Goal: Task Accomplishment & Management: Use online tool/utility

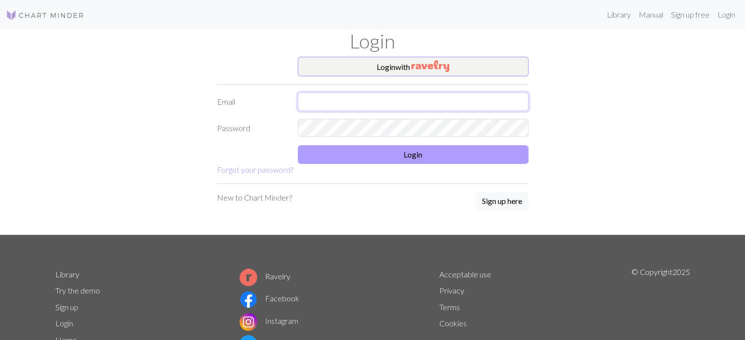
type input "[PERSON_NAME][EMAIL_ADDRESS][DOMAIN_NAME]"
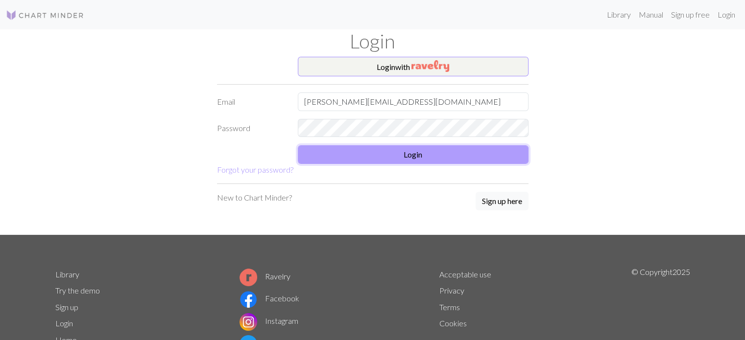
click at [417, 152] on button "Login" at bounding box center [413, 154] width 231 height 19
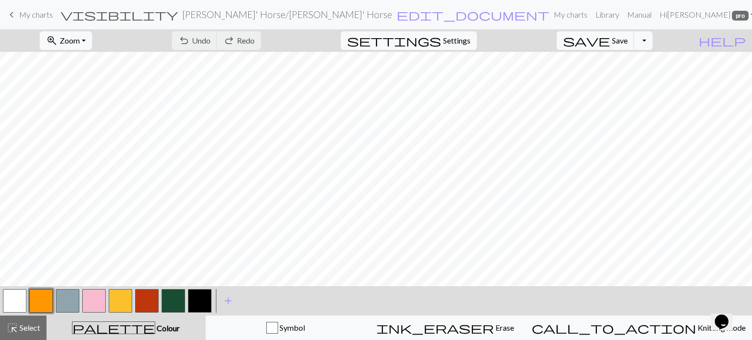
click at [41, 16] on span "My charts" at bounding box center [36, 14] width 34 height 9
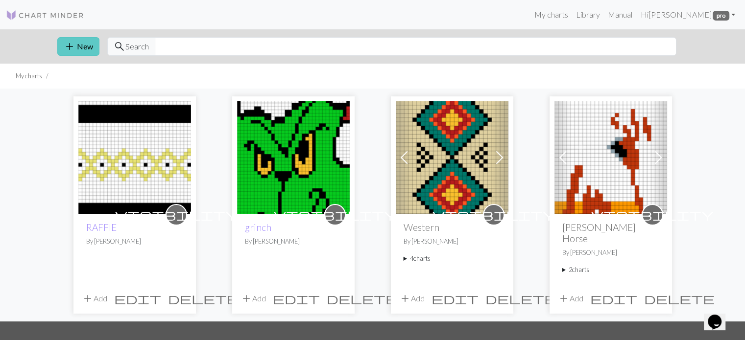
click at [85, 43] on button "add New" at bounding box center [78, 46] width 42 height 19
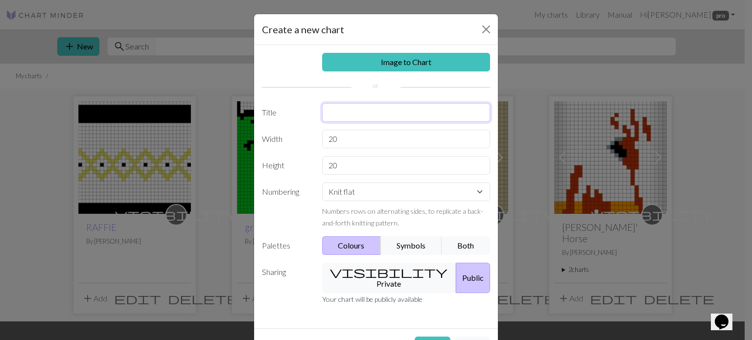
click at [360, 117] on input "text" at bounding box center [406, 112] width 168 height 19
type input "LUTIN"
click at [415, 337] on button "Create" at bounding box center [433, 346] width 36 height 19
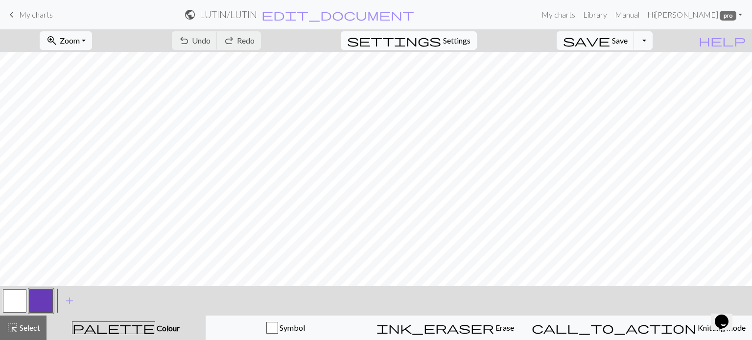
click at [470, 44] on span "Settings" at bounding box center [456, 41] width 27 height 12
select select "aran"
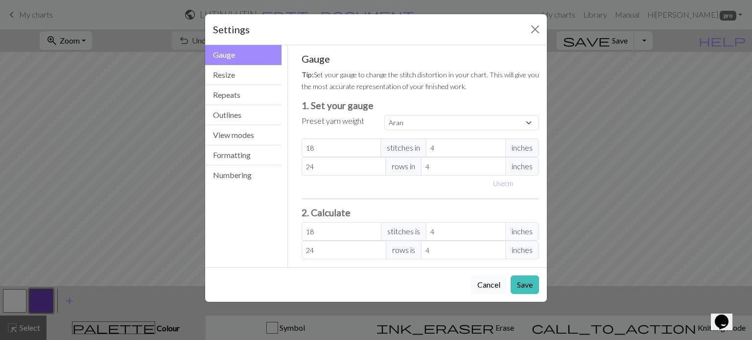
click at [161, 115] on div "Settings Gauge Gauge Resize Repeats Outlines View modes Formatting Numbering Ga…" at bounding box center [376, 170] width 752 height 340
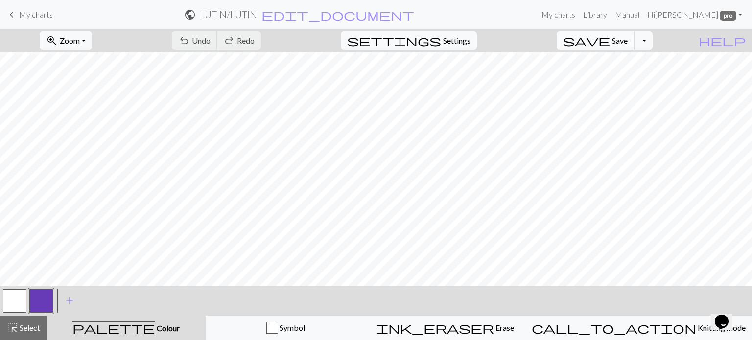
click at [628, 41] on span "Save" at bounding box center [620, 40] width 16 height 9
drag, startPoint x: 49, startPoint y: 20, endPoint x: 46, endPoint y: 16, distance: 5.5
click at [49, 20] on div "Chart saved" at bounding box center [376, 19] width 752 height 39
click at [46, 15] on div "Chart saved" at bounding box center [376, 19] width 752 height 39
click at [37, 15] on span "My charts" at bounding box center [36, 14] width 34 height 9
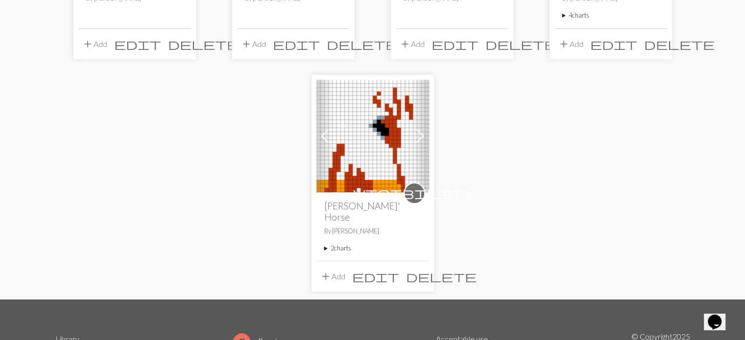
scroll to position [245, 0]
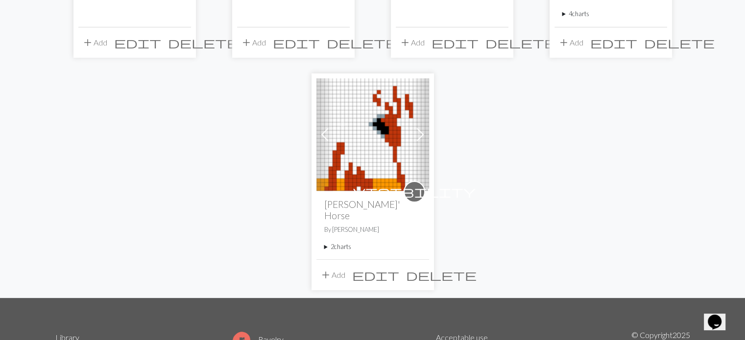
click at [388, 148] on img at bounding box center [372, 134] width 113 height 113
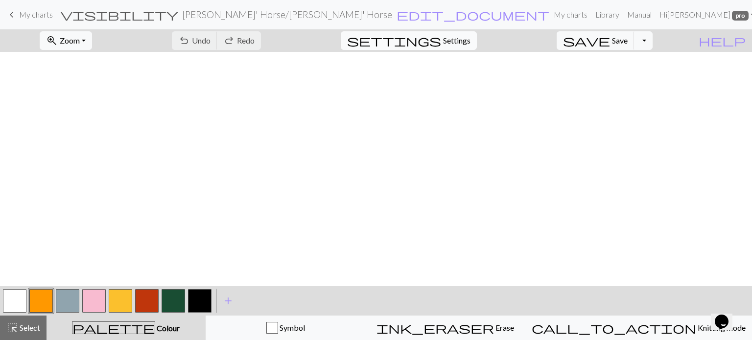
scroll to position [49, 0]
click at [462, 43] on span "Settings" at bounding box center [456, 41] width 27 height 12
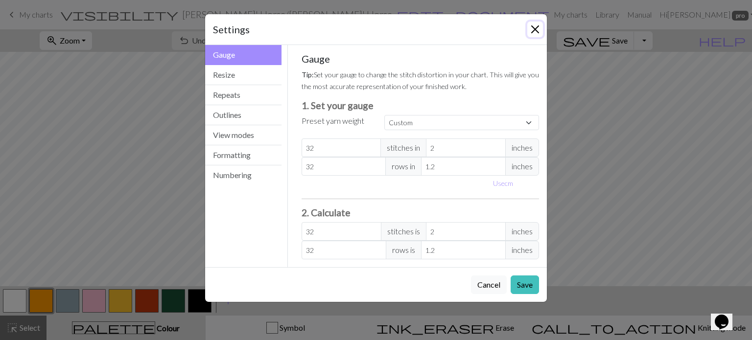
click at [534, 28] on button "Close" at bounding box center [536, 30] width 16 height 16
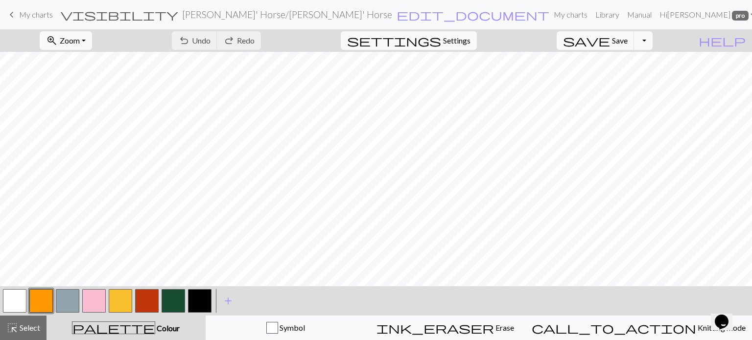
click at [40, 18] on span "My charts" at bounding box center [36, 14] width 34 height 9
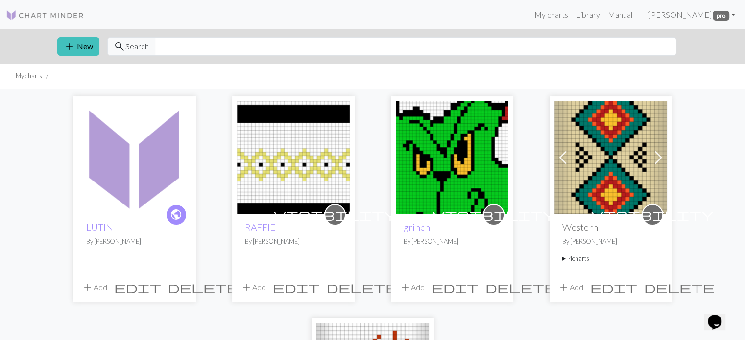
click at [130, 166] on img at bounding box center [134, 157] width 113 height 113
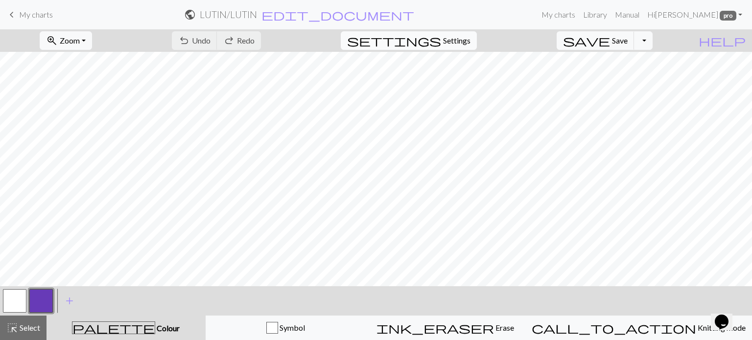
click at [471, 38] on span "Settings" at bounding box center [456, 41] width 27 height 12
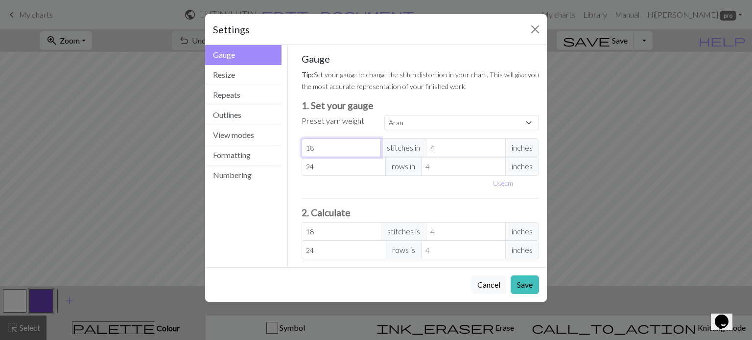
click at [336, 146] on input "18" at bounding box center [342, 148] width 80 height 19
select select "custom"
type input "1"
type input "0"
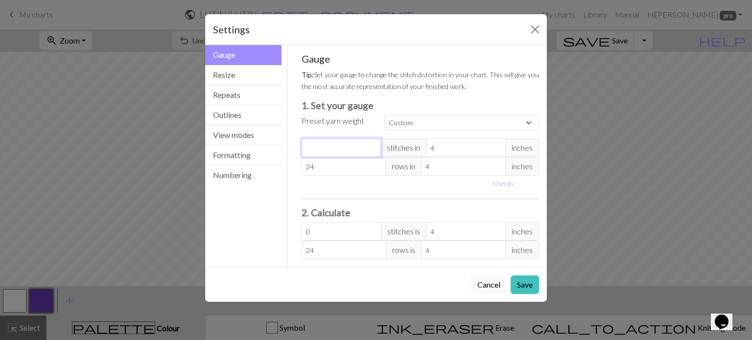
type input "3"
type input "32"
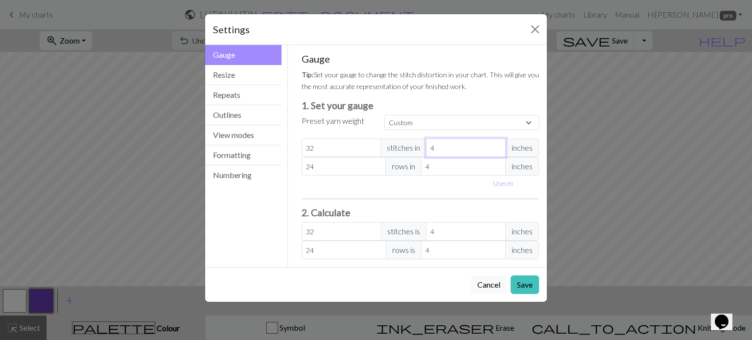
drag, startPoint x: 454, startPoint y: 146, endPoint x: 431, endPoint y: 146, distance: 23.0
click at [427, 145] on input "4" at bounding box center [466, 148] width 80 height 19
type input "2"
type input "64"
type input "2"
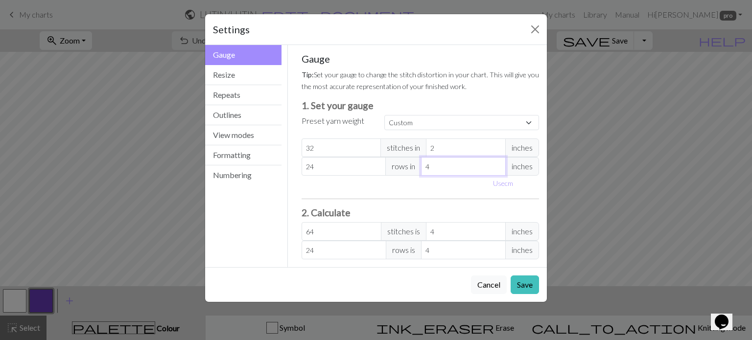
drag, startPoint x: 443, startPoint y: 165, endPoint x: 399, endPoint y: 165, distance: 44.1
click at [399, 165] on div "24 rows in 4 inches" at bounding box center [421, 166] width 238 height 19
type input "1"
type input "96"
type input "1.2"
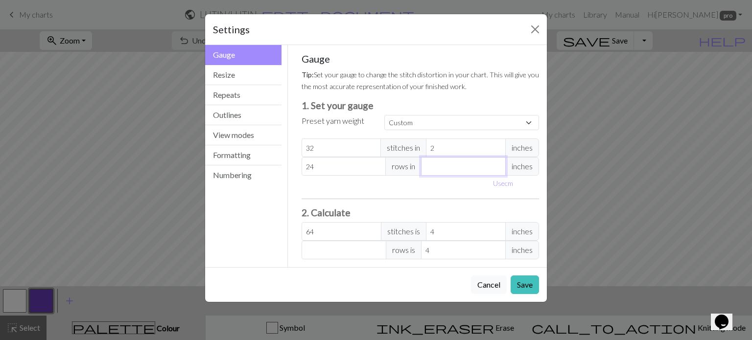
type input "80"
type input "1.2"
drag, startPoint x: 333, startPoint y: 166, endPoint x: 301, endPoint y: 167, distance: 31.4
click at [302, 167] on input "24" at bounding box center [344, 166] width 85 height 19
type input "3"
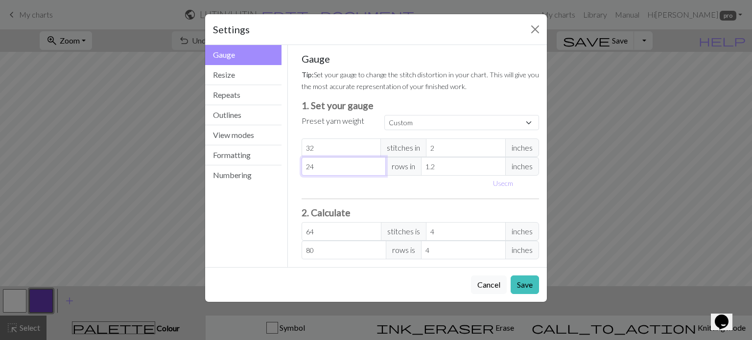
type input "10"
type input "32"
type input "106.67"
type input "32"
click at [251, 200] on div "Gauge Resize Repeats Outlines View modes Formatting Numbering" at bounding box center [243, 156] width 89 height 222
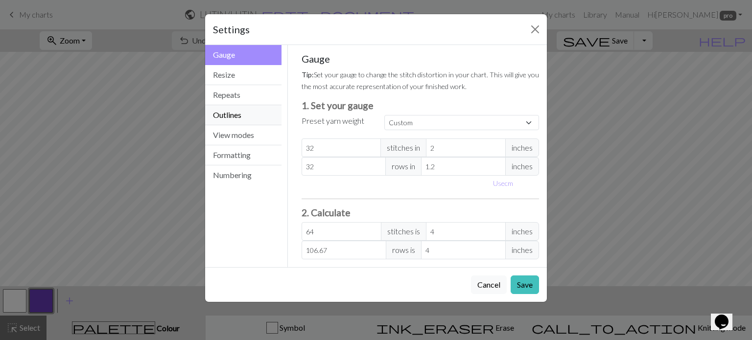
click at [253, 113] on button "Outlines" at bounding box center [243, 115] width 76 height 20
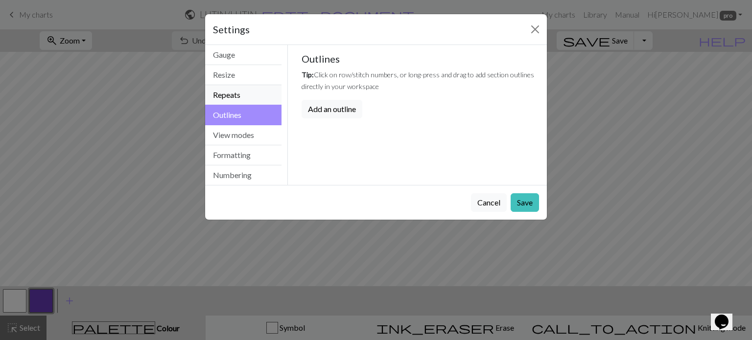
click at [251, 96] on button "Repeats" at bounding box center [243, 95] width 76 height 20
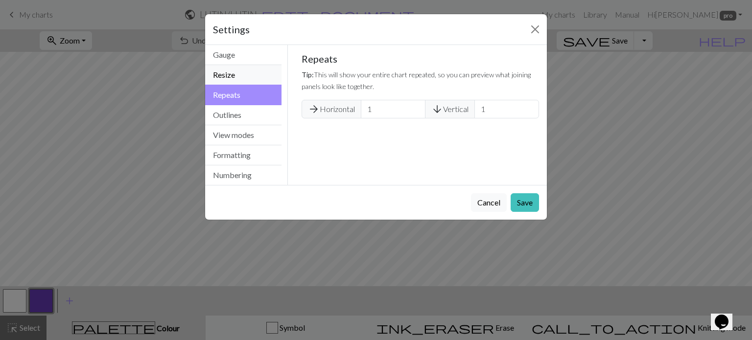
click at [236, 74] on button "Resize" at bounding box center [243, 75] width 76 height 20
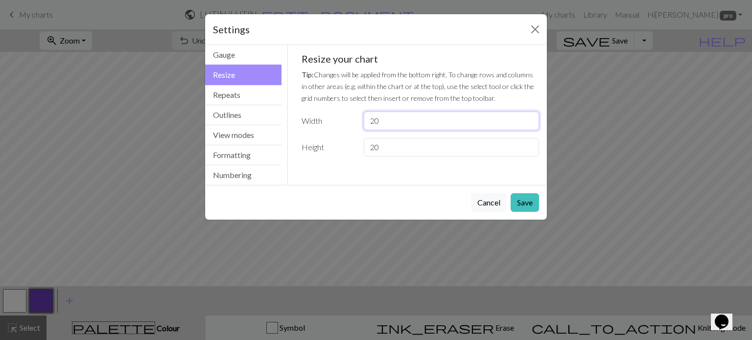
drag, startPoint x: 390, startPoint y: 121, endPoint x: 359, endPoint y: 121, distance: 31.8
click at [359, 121] on div "20" at bounding box center [451, 121] width 187 height 19
type input "27"
drag, startPoint x: 401, startPoint y: 152, endPoint x: 354, endPoint y: 151, distance: 46.5
click at [354, 151] on div "Height 20" at bounding box center [421, 147] width 250 height 19
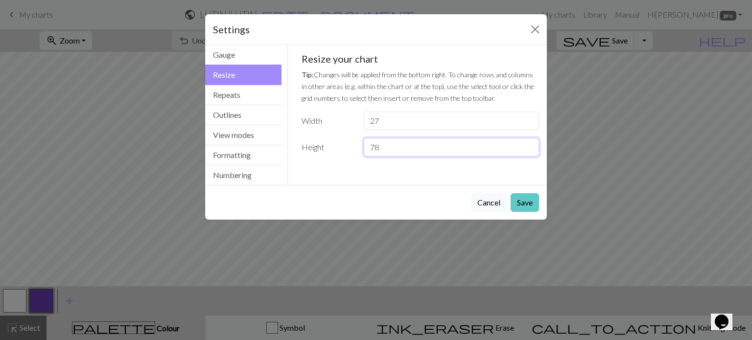
type input "78"
click at [523, 199] on button "Save" at bounding box center [525, 202] width 28 height 19
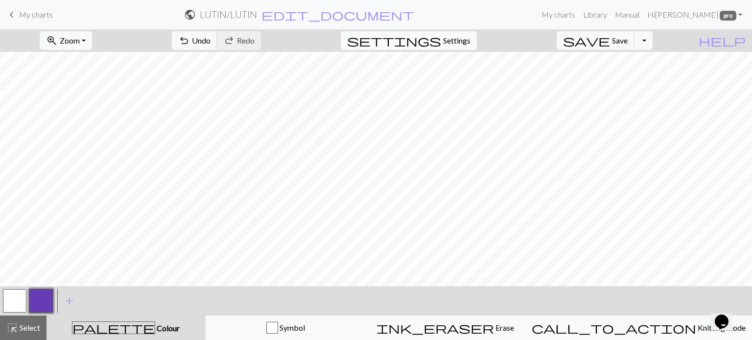
click at [471, 37] on span "Settings" at bounding box center [456, 41] width 27 height 12
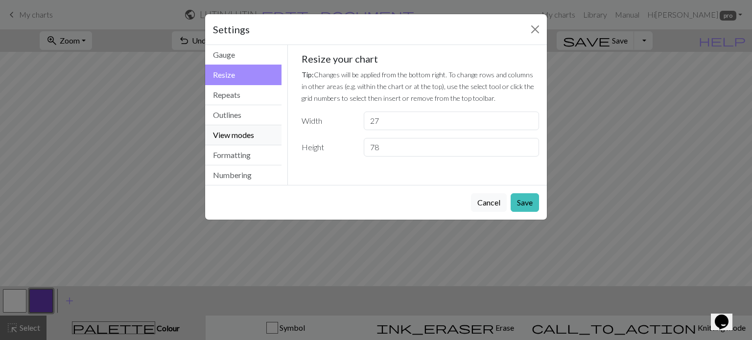
click at [245, 132] on button "View modes" at bounding box center [243, 135] width 76 height 20
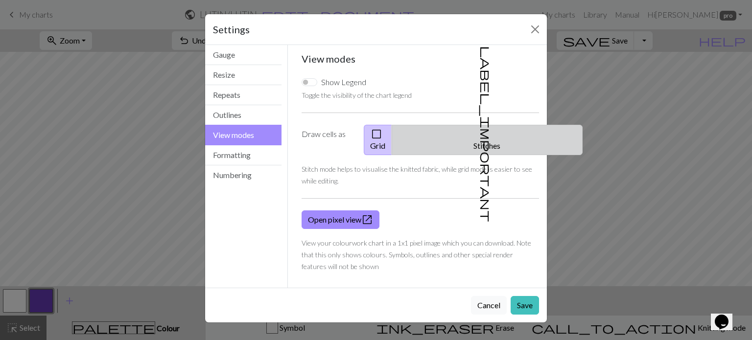
click at [501, 129] on button "label_important Stitches" at bounding box center [487, 140] width 191 height 30
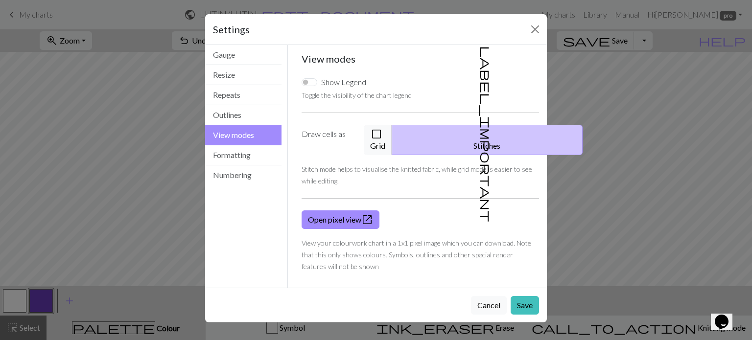
click at [97, 154] on div "Settings View modes Gauge Resize Repeats Outlines View modes Formatting Numberi…" at bounding box center [376, 170] width 752 height 340
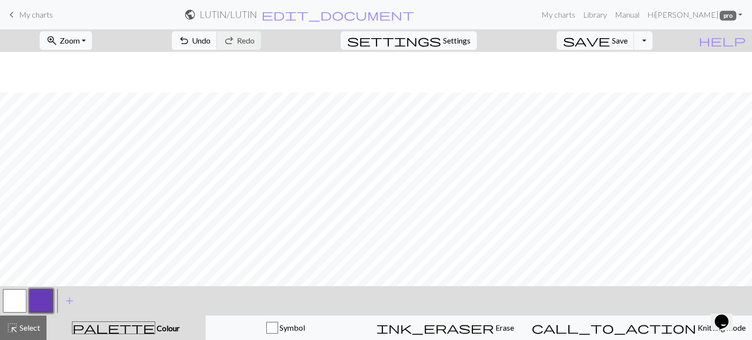
scroll to position [369, 0]
click at [72, 303] on span "add" at bounding box center [70, 301] width 12 height 14
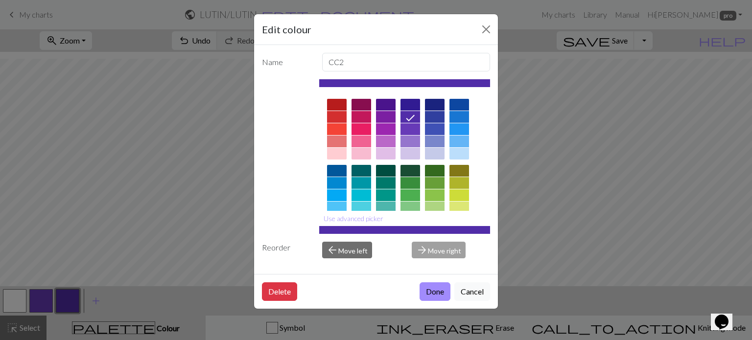
click at [366, 233] on div at bounding box center [404, 230] width 171 height 8
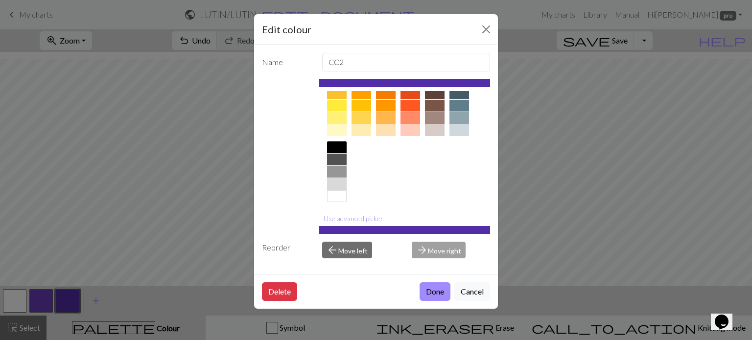
scroll to position [158, 0]
click at [335, 170] on div at bounding box center [337, 170] width 20 height 12
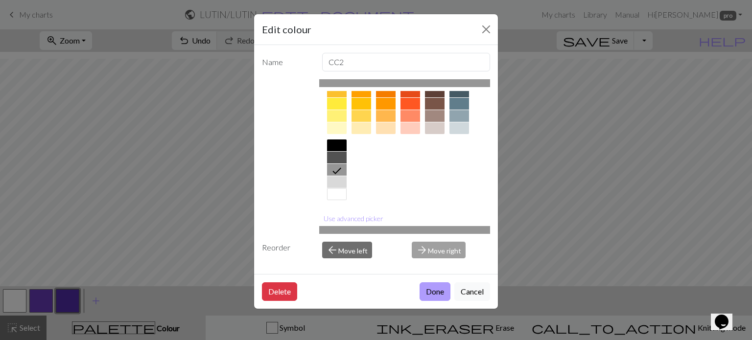
click at [440, 294] on button "Done" at bounding box center [435, 292] width 31 height 19
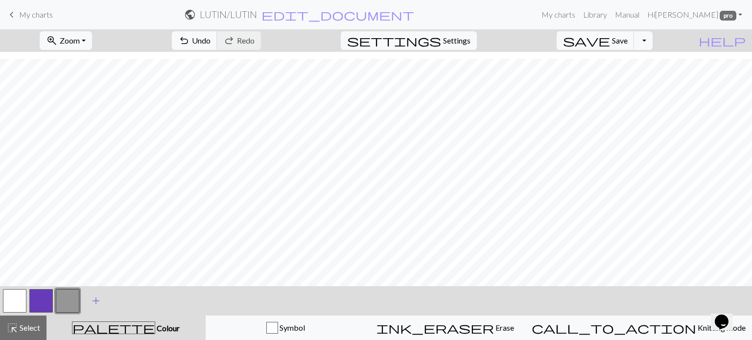
click at [92, 297] on span "add" at bounding box center [96, 301] width 12 height 14
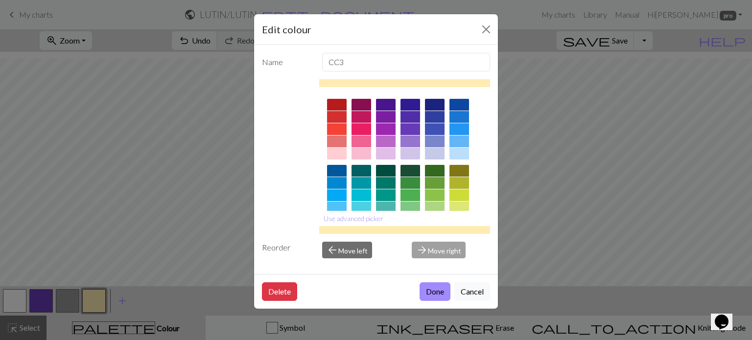
click at [339, 117] on div at bounding box center [337, 117] width 20 height 12
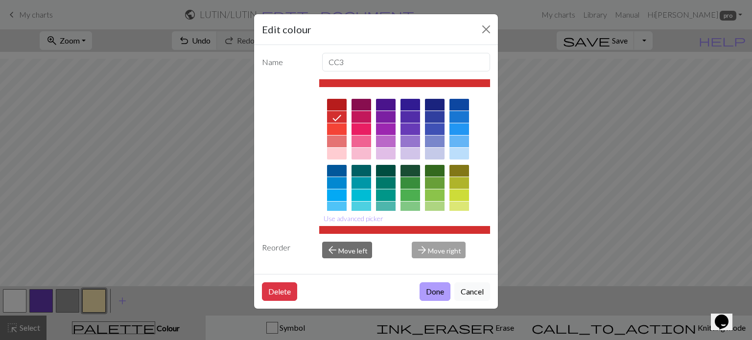
click at [439, 294] on button "Done" at bounding box center [435, 292] width 31 height 19
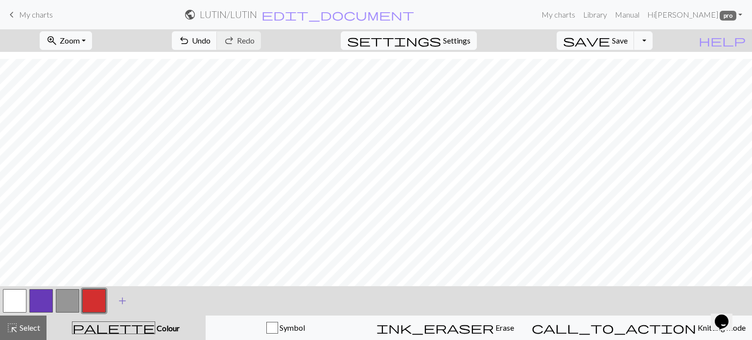
click at [121, 299] on span "add" at bounding box center [123, 301] width 12 height 14
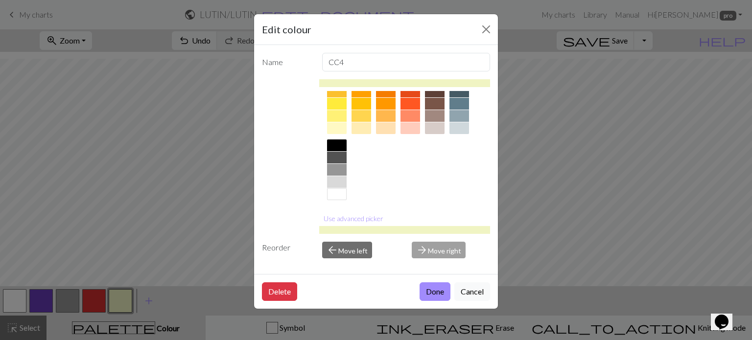
click at [336, 145] on div at bounding box center [337, 146] width 20 height 12
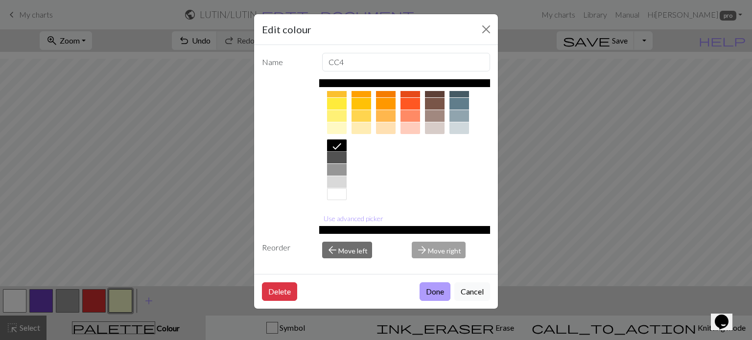
click at [432, 293] on button "Done" at bounding box center [435, 292] width 31 height 19
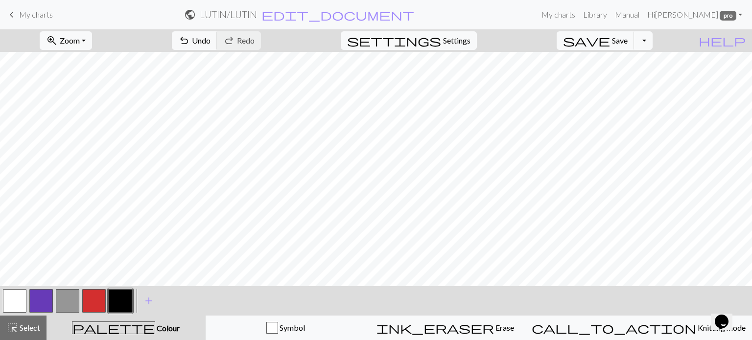
scroll to position [0, 0]
click at [72, 302] on button "button" at bounding box center [68, 301] width 24 height 24
click at [10, 297] on button "button" at bounding box center [15, 301] width 24 height 24
click at [63, 302] on button "button" at bounding box center [68, 301] width 24 height 24
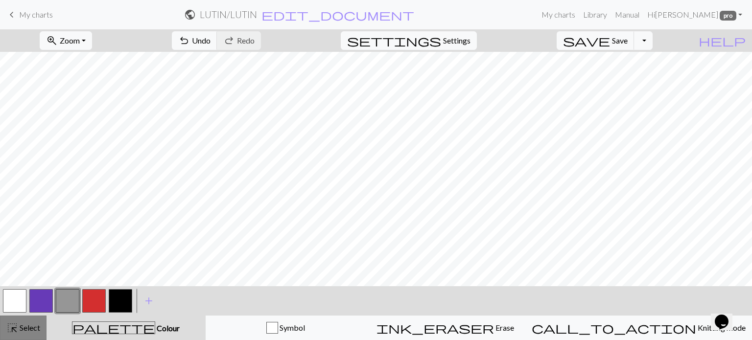
click at [38, 330] on span "Select" at bounding box center [29, 327] width 22 height 9
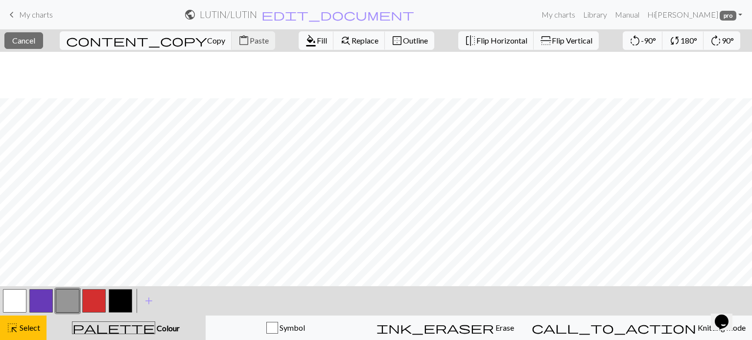
scroll to position [98, 0]
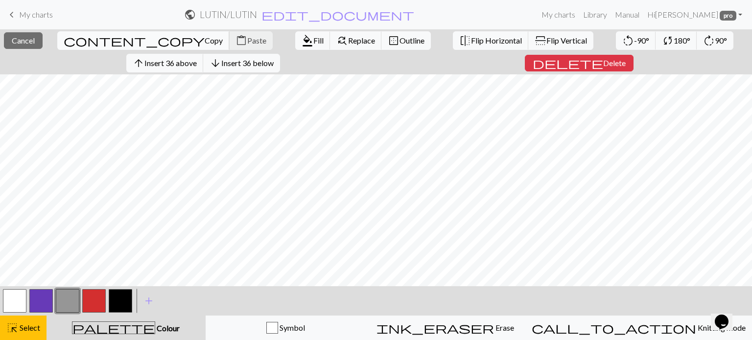
click at [205, 41] on span "Copy" at bounding box center [214, 40] width 18 height 9
click at [205, 42] on span "Copy" at bounding box center [214, 40] width 18 height 9
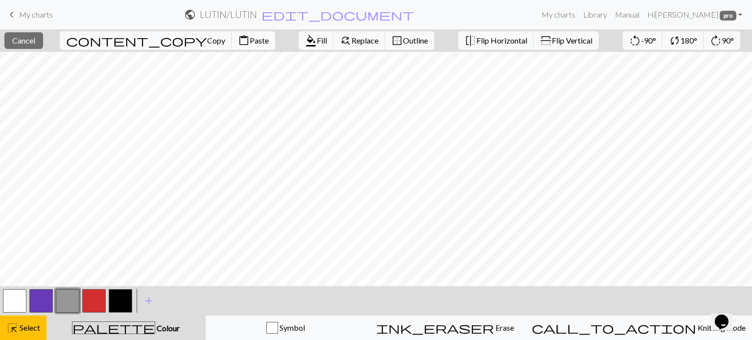
click at [250, 45] on span "Paste" at bounding box center [259, 40] width 19 height 9
click at [31, 333] on span "Select" at bounding box center [29, 327] width 22 height 9
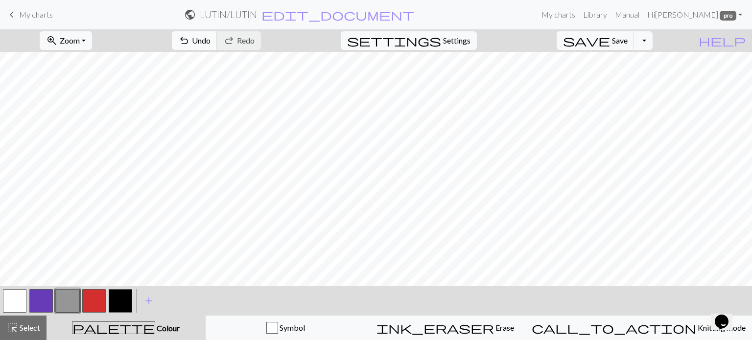
click at [190, 41] on span "undo" at bounding box center [184, 41] width 12 height 14
click at [22, 329] on span "Select" at bounding box center [29, 327] width 22 height 9
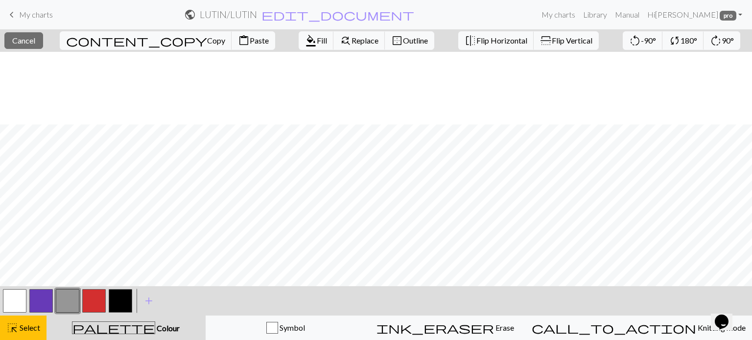
scroll to position [147, 0]
click at [108, 39] on span "content_copy" at bounding box center [136, 41] width 141 height 14
click at [250, 43] on span "Paste" at bounding box center [259, 40] width 19 height 9
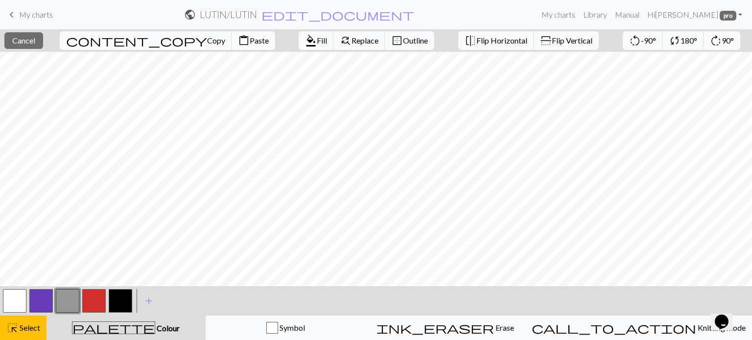
click at [16, 304] on button "button" at bounding box center [15, 301] width 24 height 24
click at [25, 325] on span "Select" at bounding box center [29, 327] width 22 height 9
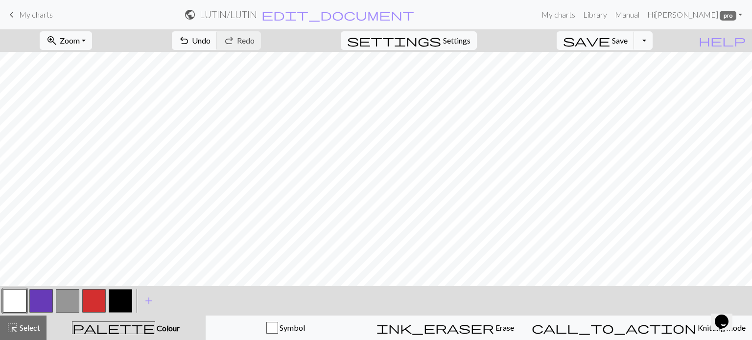
click at [19, 303] on button "button" at bounding box center [15, 301] width 24 height 24
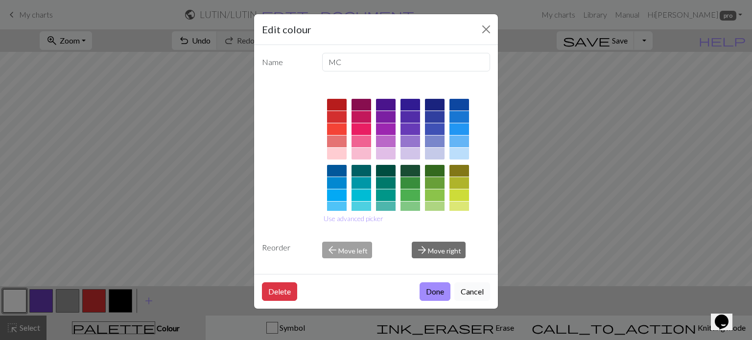
click at [478, 291] on button "Cancel" at bounding box center [473, 292] width 36 height 19
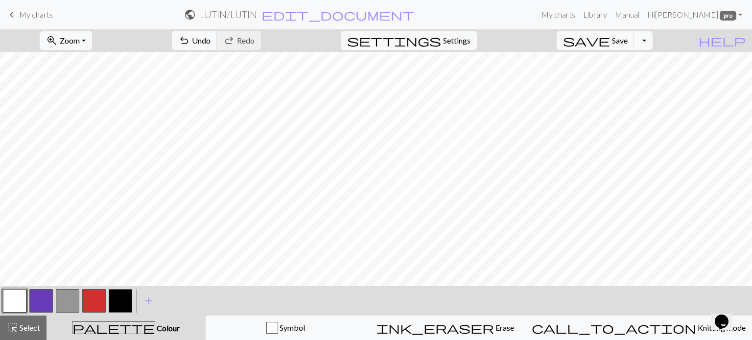
click at [69, 303] on button "button" at bounding box center [68, 301] width 24 height 24
click at [122, 297] on button "button" at bounding box center [121, 301] width 24 height 24
click at [93, 299] on button "button" at bounding box center [94, 301] width 24 height 24
click at [148, 299] on span "add" at bounding box center [149, 301] width 12 height 14
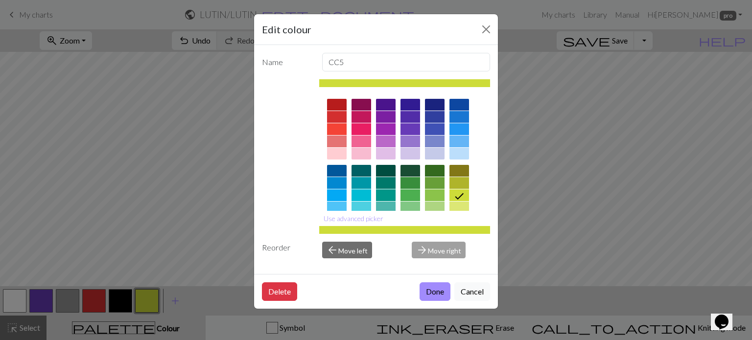
click at [400, 227] on div at bounding box center [404, 230] width 171 height 8
click at [400, 230] on div at bounding box center [404, 230] width 171 height 8
click at [360, 219] on button "Use advanced picker" at bounding box center [353, 218] width 69 height 15
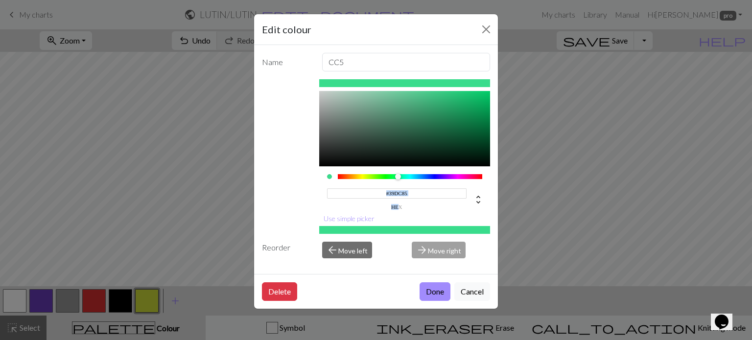
scroll to position [20, 0]
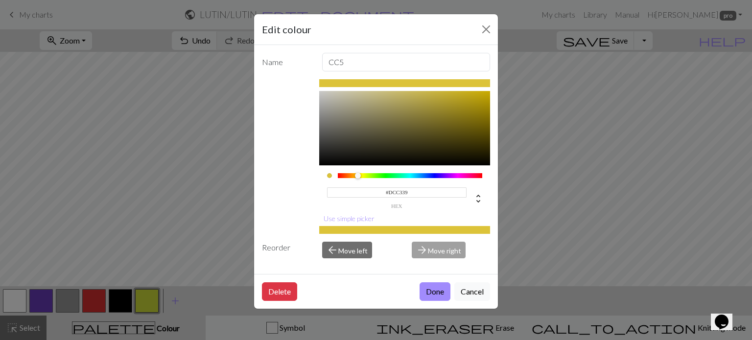
drag, startPoint x: 361, startPoint y: 191, endPoint x: 357, endPoint y: 184, distance: 8.6
click at [357, 184] on div "#DCC339 hex" at bounding box center [404, 190] width 171 height 49
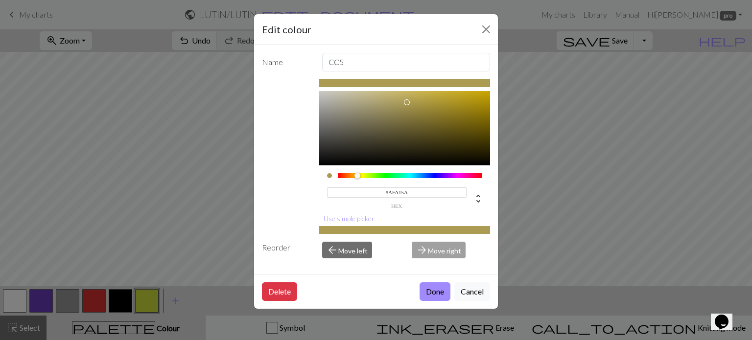
drag, startPoint x: 431, startPoint y: 111, endPoint x: 399, endPoint y: 99, distance: 34.4
click at [399, 99] on div at bounding box center [404, 119] width 171 height 94
click at [355, 173] on div at bounding box center [356, 176] width 6 height 6
drag, startPoint x: 398, startPoint y: 99, endPoint x: 400, endPoint y: 94, distance: 6.2
click at [400, 94] on div at bounding box center [403, 95] width 6 height 6
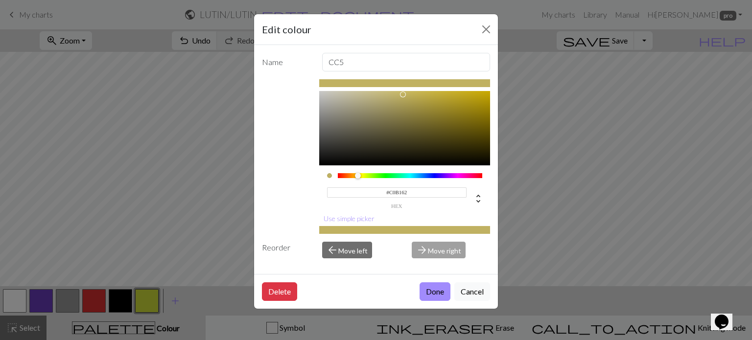
click at [357, 173] on div at bounding box center [358, 176] width 6 height 6
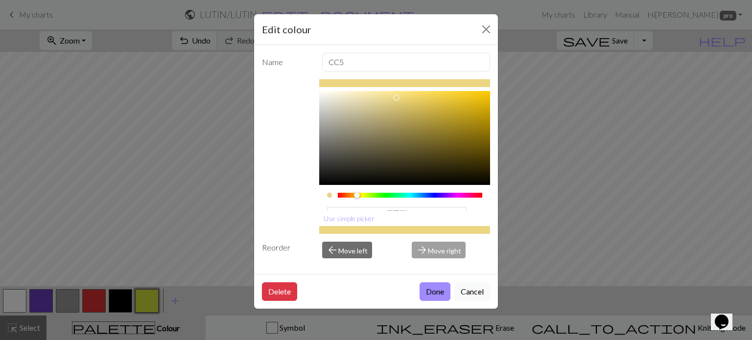
type input "#EBD581"
drag, startPoint x: 398, startPoint y: 94, endPoint x: 393, endPoint y: 98, distance: 6.6
click at [393, 98] on div at bounding box center [396, 99] width 6 height 6
click at [434, 294] on button "Done" at bounding box center [435, 292] width 31 height 19
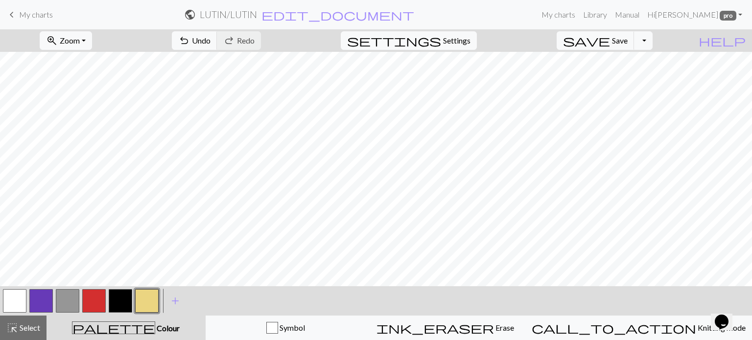
click at [67, 300] on button "button" at bounding box center [68, 301] width 24 height 24
click at [146, 301] on button "button" at bounding box center [147, 301] width 24 height 24
click at [123, 301] on button "button" at bounding box center [121, 301] width 24 height 24
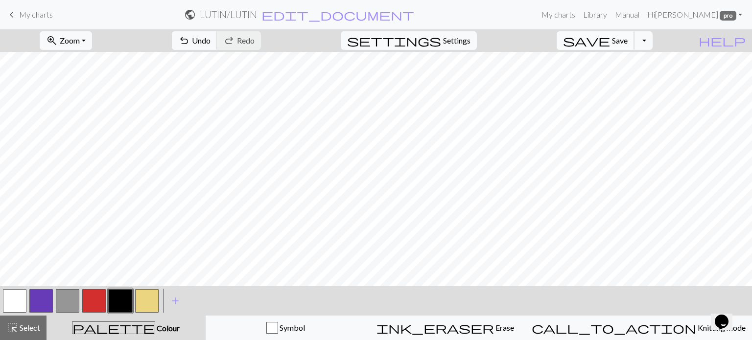
click at [610, 44] on span "save" at bounding box center [586, 41] width 47 height 14
